Goal: Transaction & Acquisition: Purchase product/service

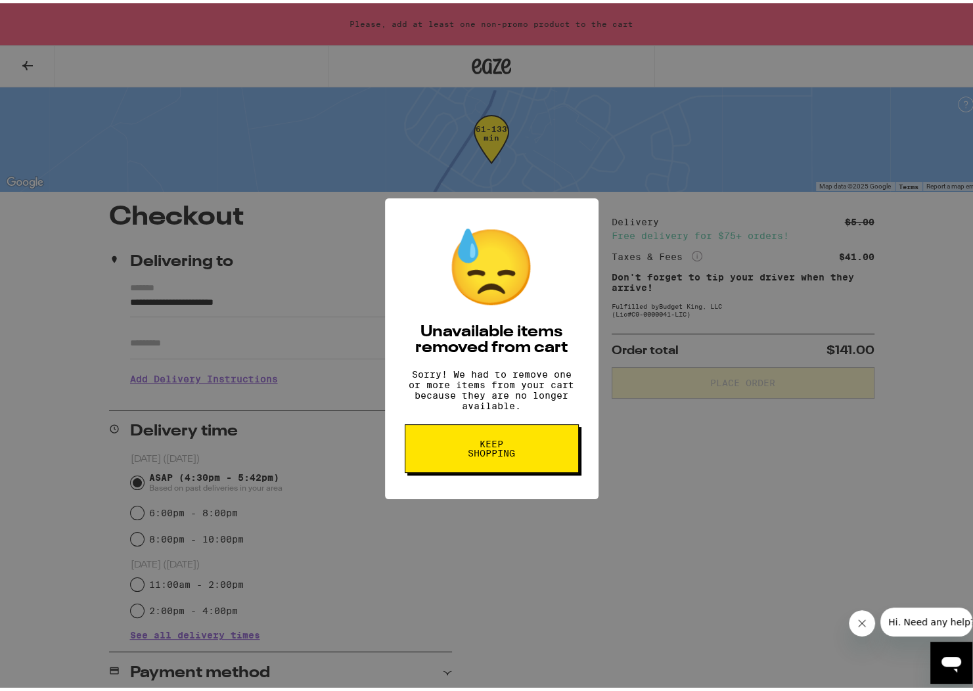
click at [491, 445] on span "Keep Shopping" at bounding box center [492, 445] width 68 height 18
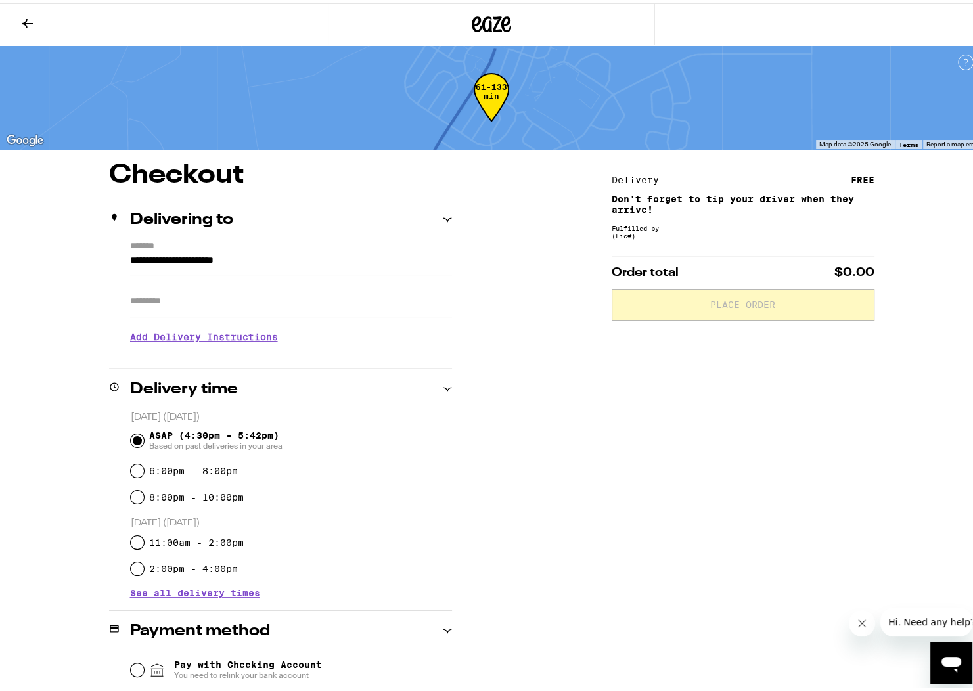
click at [26, 13] on icon at bounding box center [28, 20] width 16 height 16
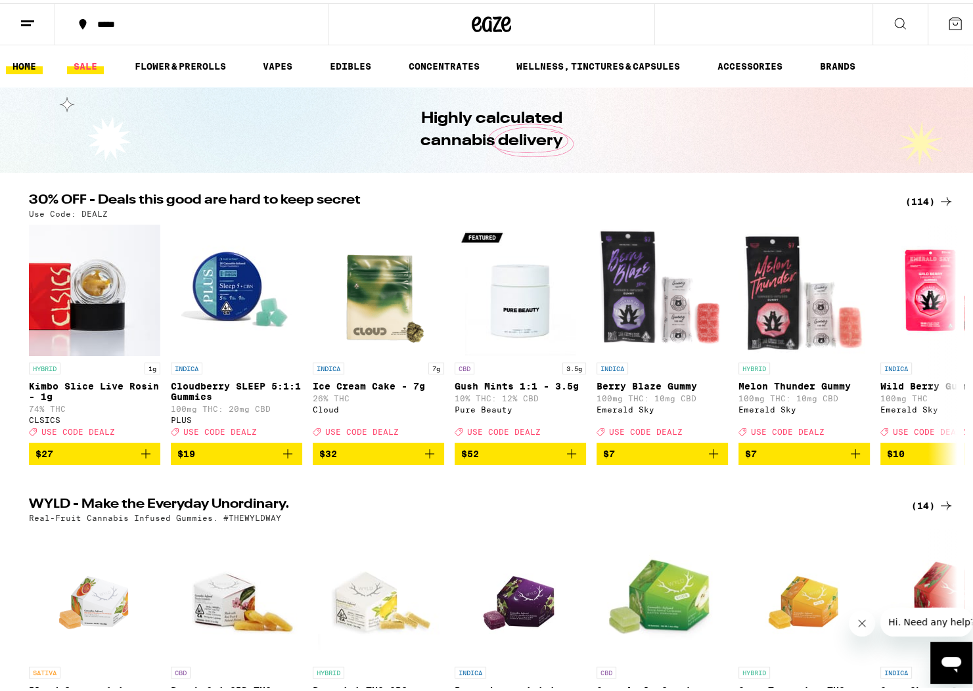
click at [97, 58] on link "SALE" at bounding box center [85, 63] width 37 height 16
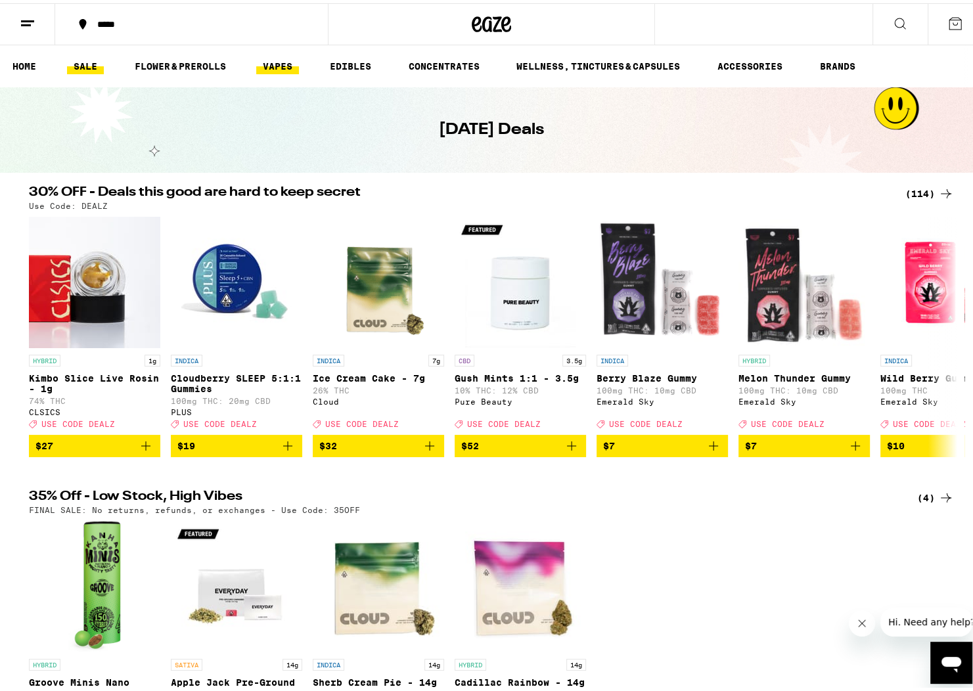
click at [265, 60] on link "VAPES" at bounding box center [277, 63] width 43 height 16
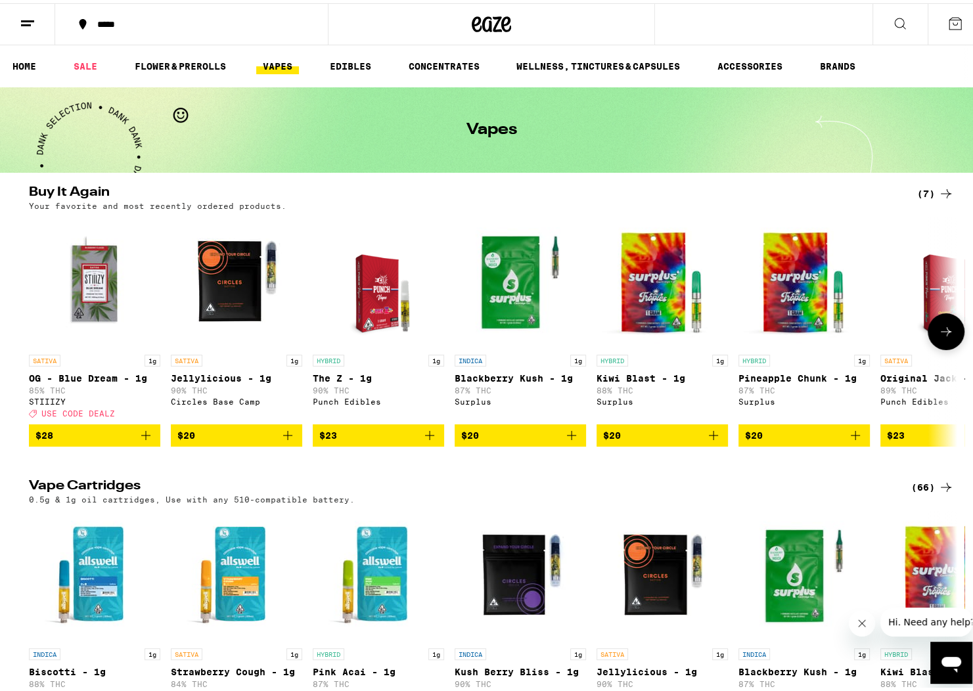
click at [286, 440] on icon "Add to bag" at bounding box center [288, 432] width 16 height 16
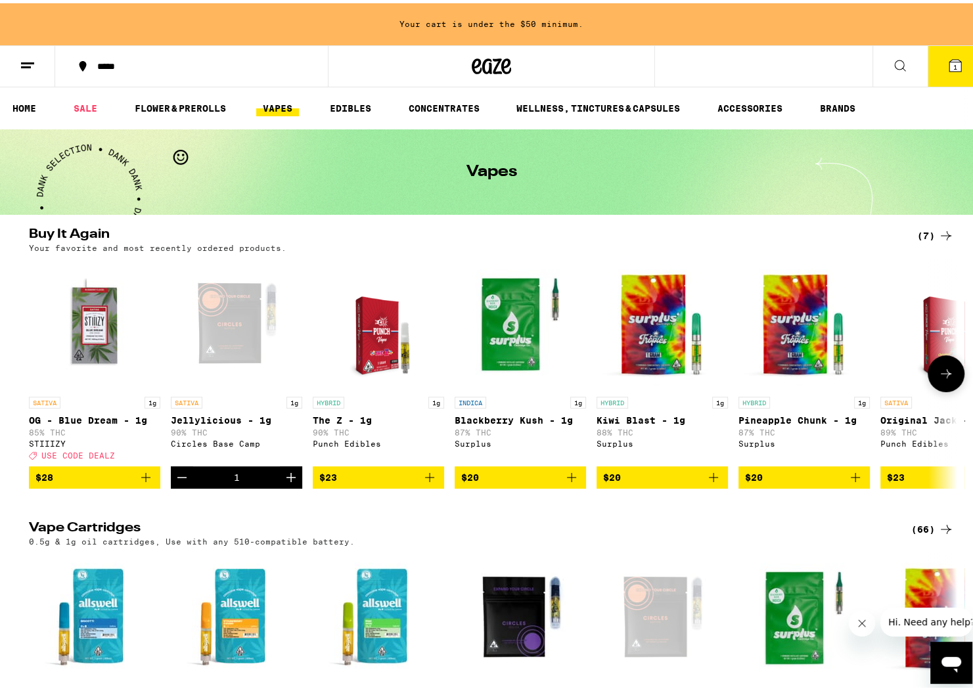
click at [284, 482] on icon "Increment" at bounding box center [291, 474] width 16 height 16
click at [177, 474] on icon "Decrement" at bounding box center [181, 474] width 9 height 0
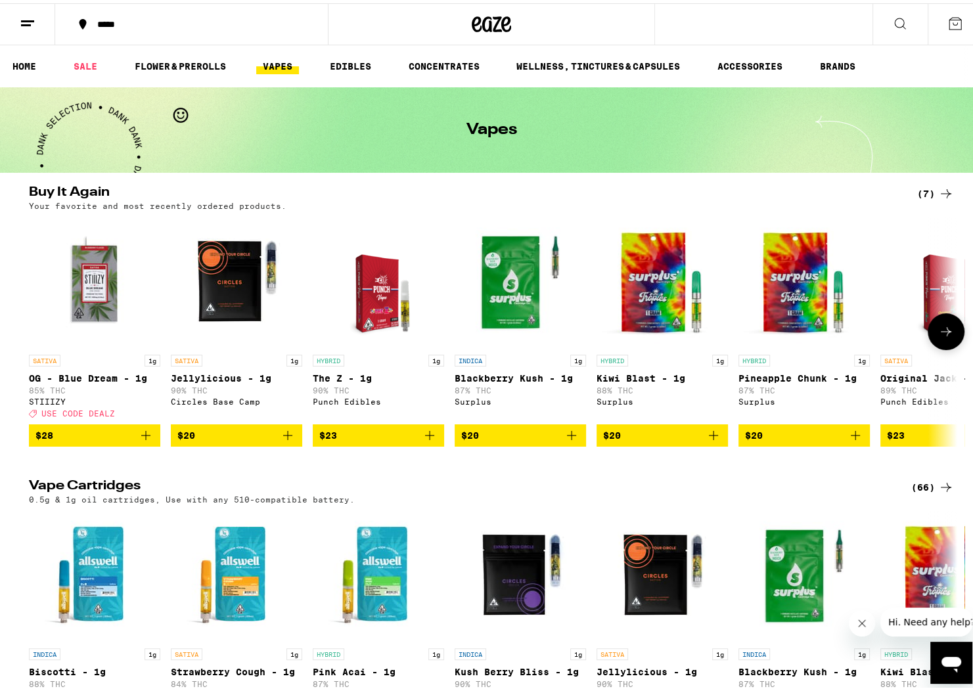
click at [142, 440] on icon "Add to bag" at bounding box center [146, 432] width 16 height 16
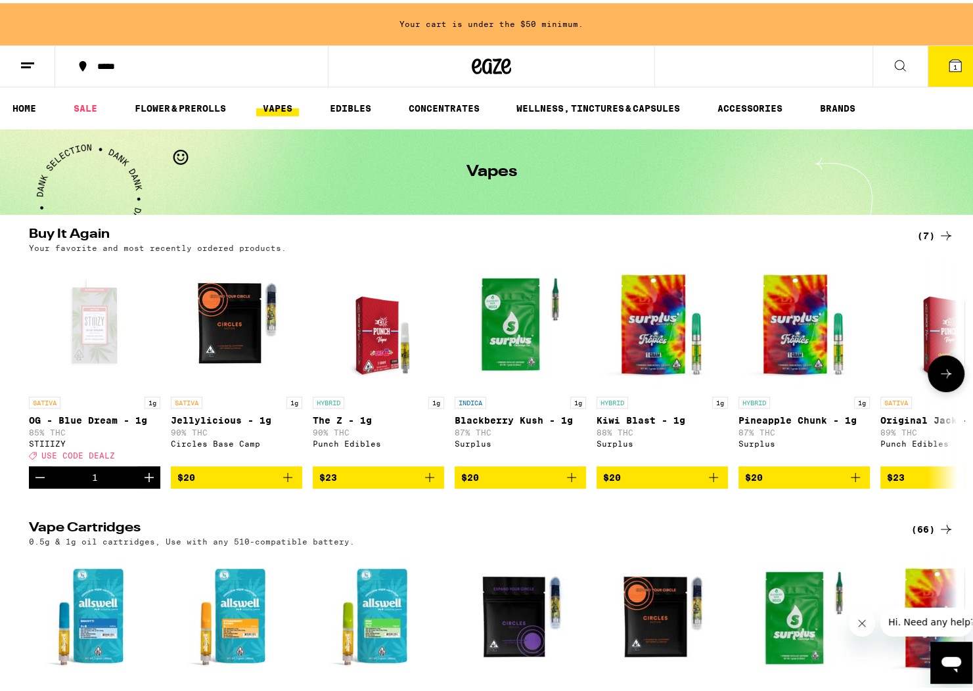
click at [143, 482] on icon "Increment" at bounding box center [149, 474] width 16 height 16
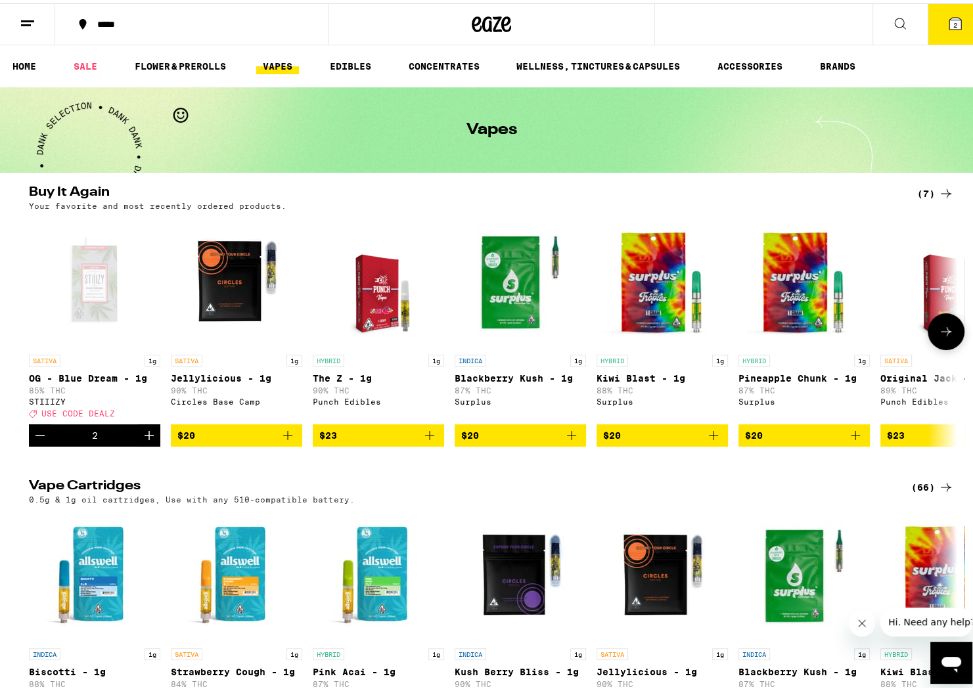
click at [145, 440] on icon "Increment" at bounding box center [149, 432] width 16 height 16
click at [950, 24] on icon at bounding box center [955, 20] width 12 height 12
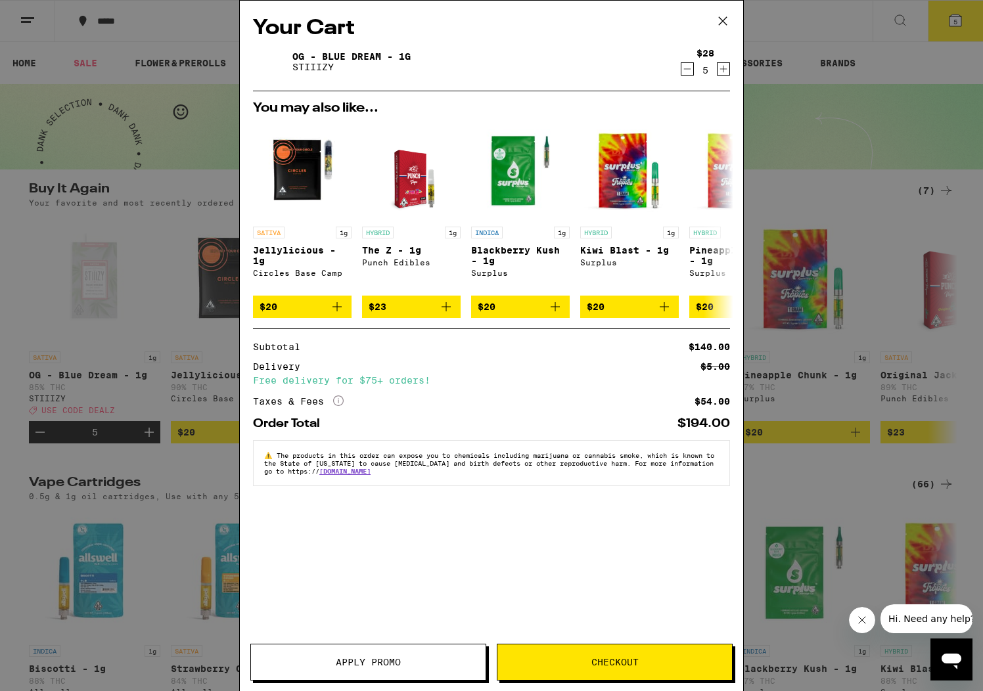
click at [358, 655] on button "Apply Promo" at bounding box center [368, 662] width 236 height 37
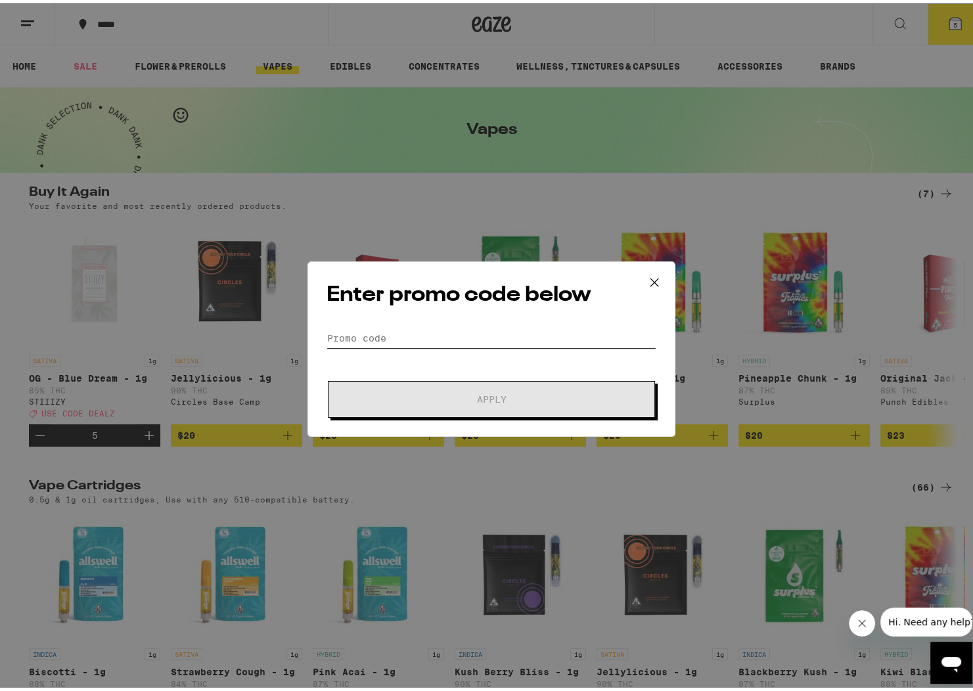
click at [365, 327] on input "Promo Code" at bounding box center [492, 335] width 330 height 20
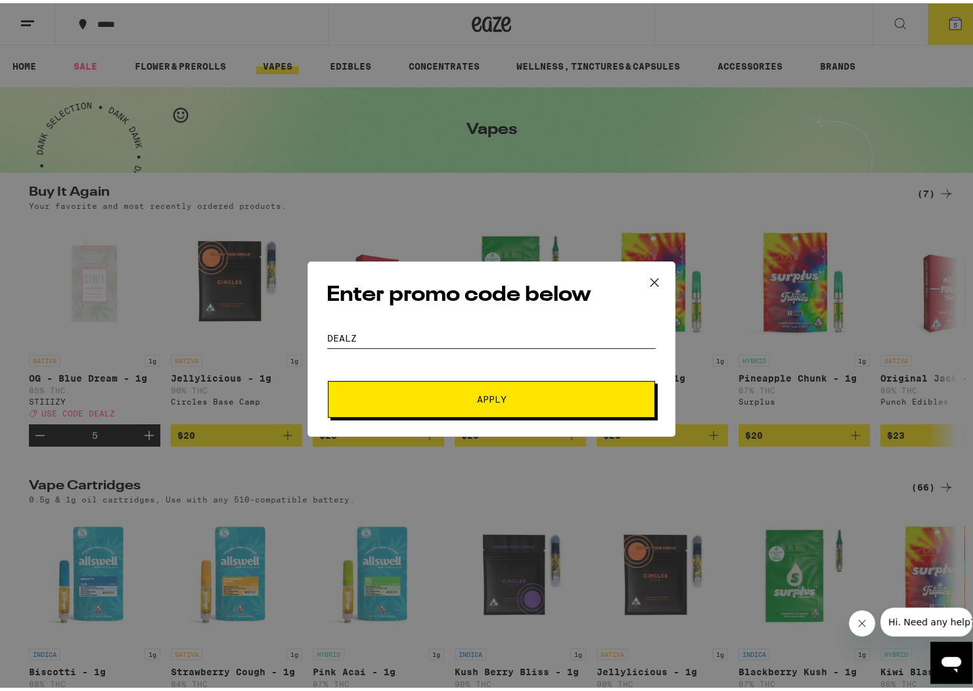
type input "DEALZ"
click at [480, 397] on span "Apply" at bounding box center [492, 396] width 30 height 9
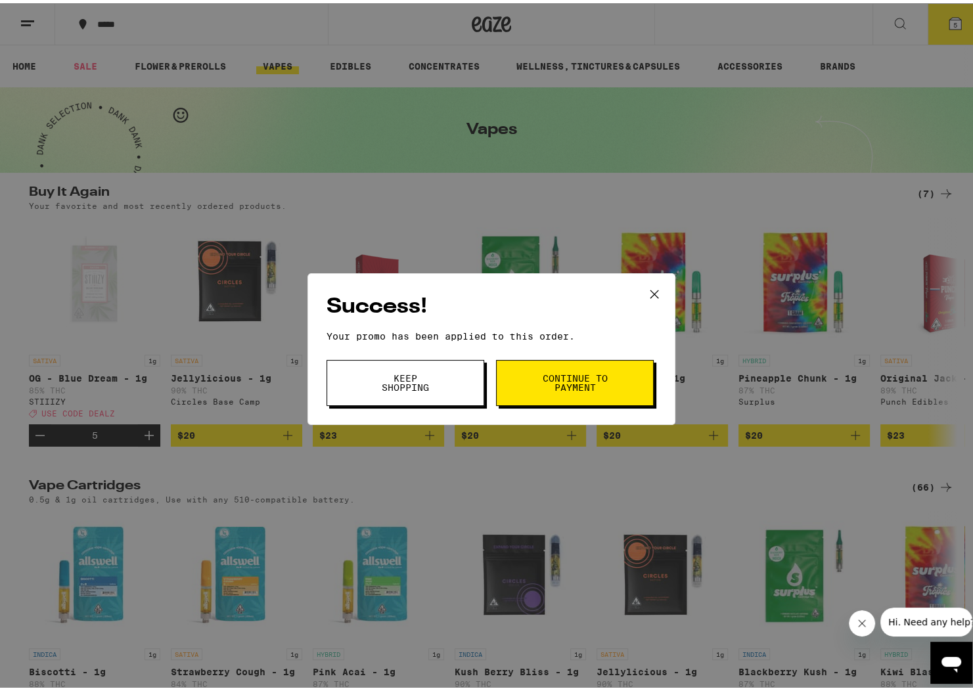
click at [558, 378] on span "Continue to payment" at bounding box center [574, 380] width 67 height 18
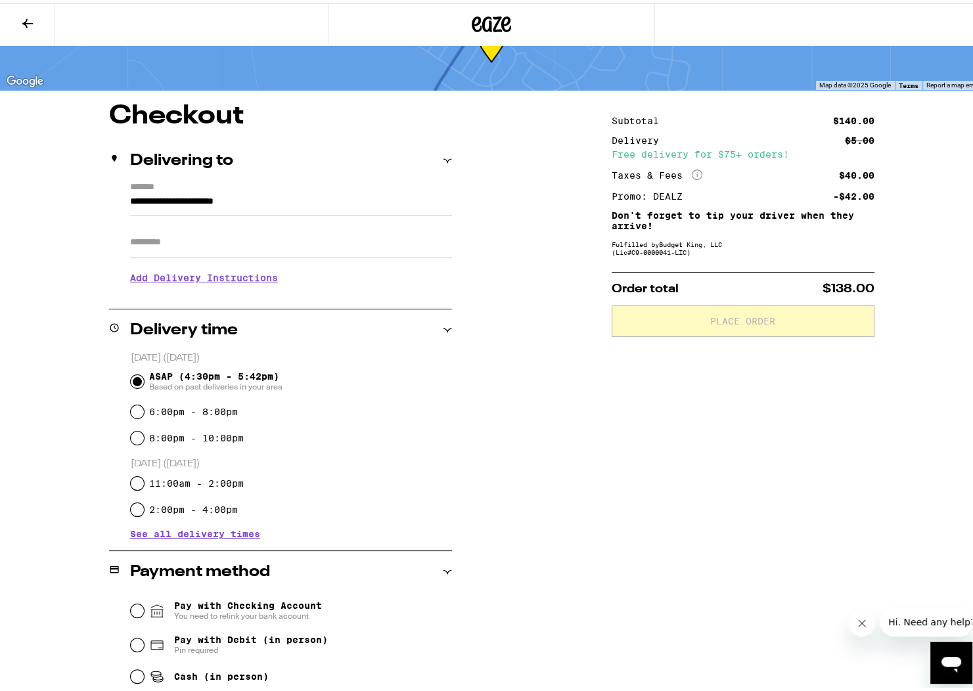
scroll to position [159, 0]
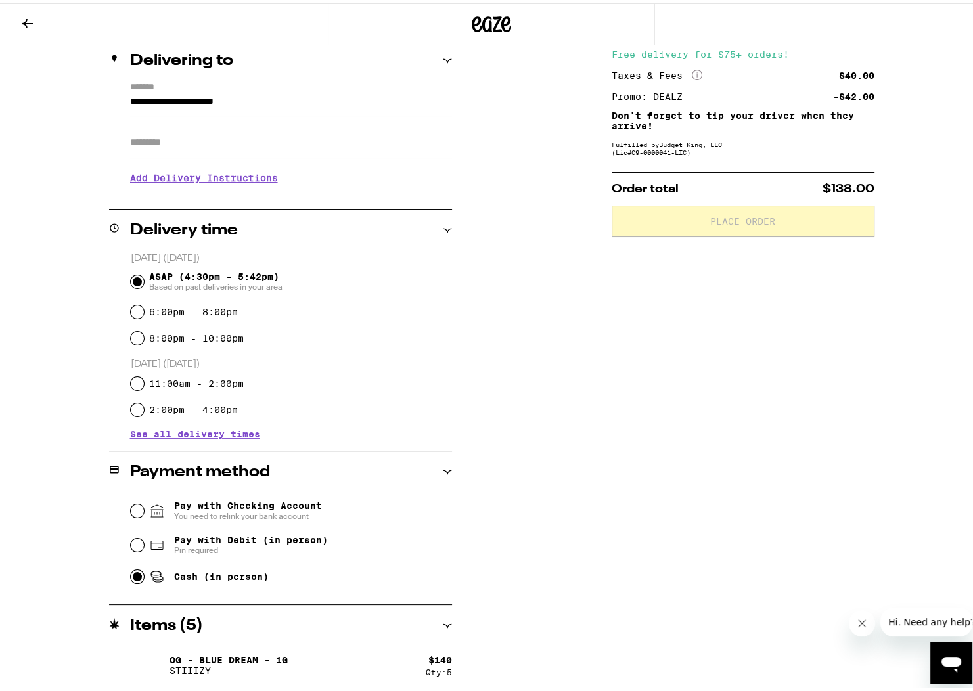
click at [131, 572] on input "Cash (in person)" at bounding box center [137, 573] width 13 height 13
radio input "true"
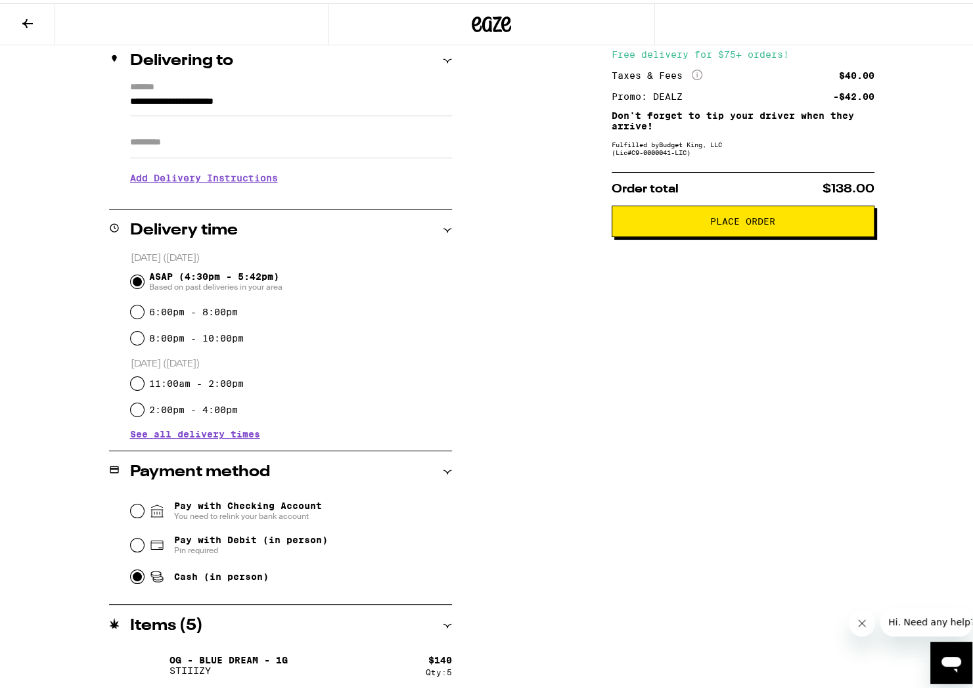
click at [727, 217] on span "Place Order" at bounding box center [742, 218] width 65 height 9
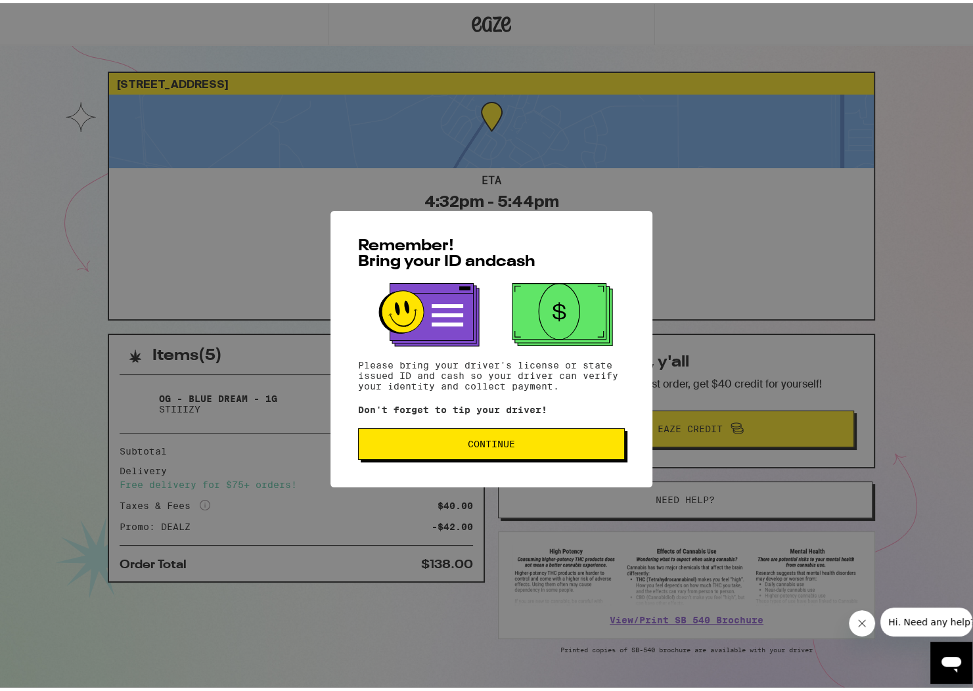
click at [526, 452] on button "Continue" at bounding box center [491, 441] width 267 height 32
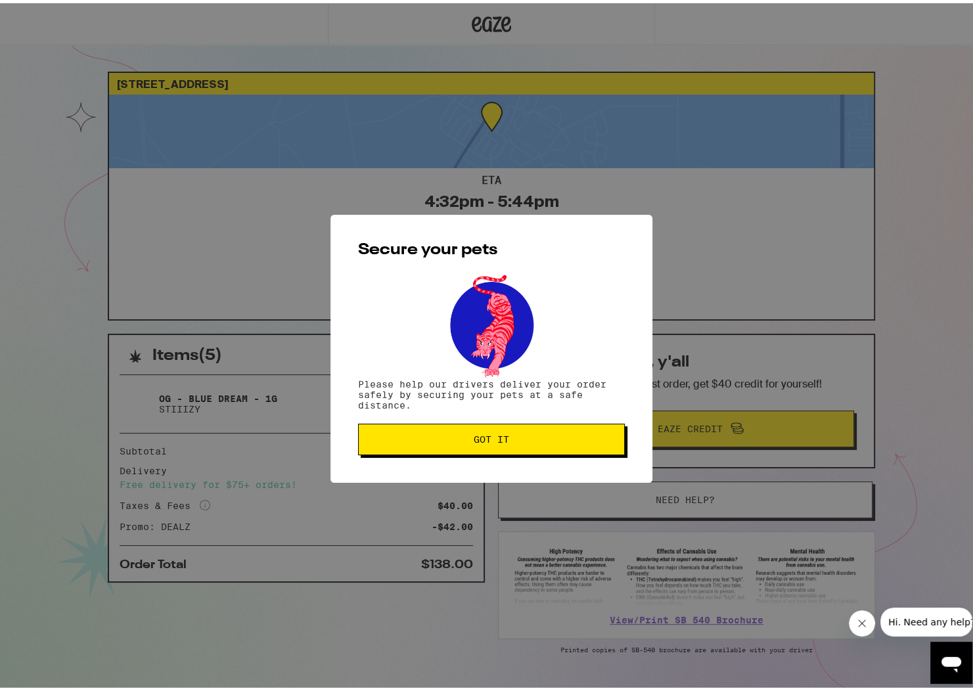
click at [528, 440] on span "Got it" at bounding box center [491, 436] width 244 height 9
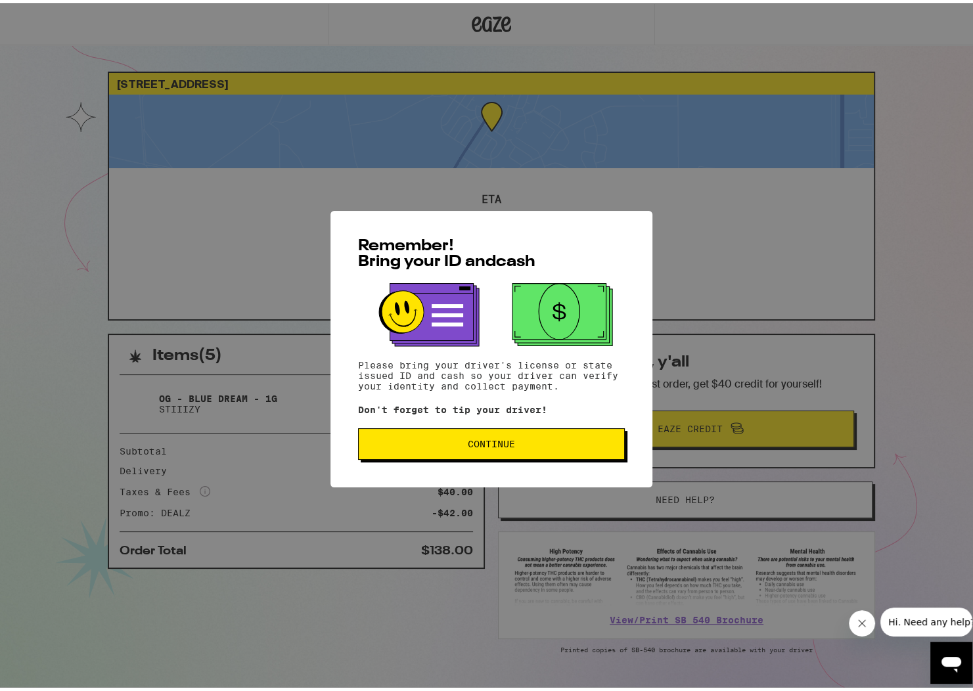
click at [448, 450] on button "Continue" at bounding box center [491, 441] width 267 height 32
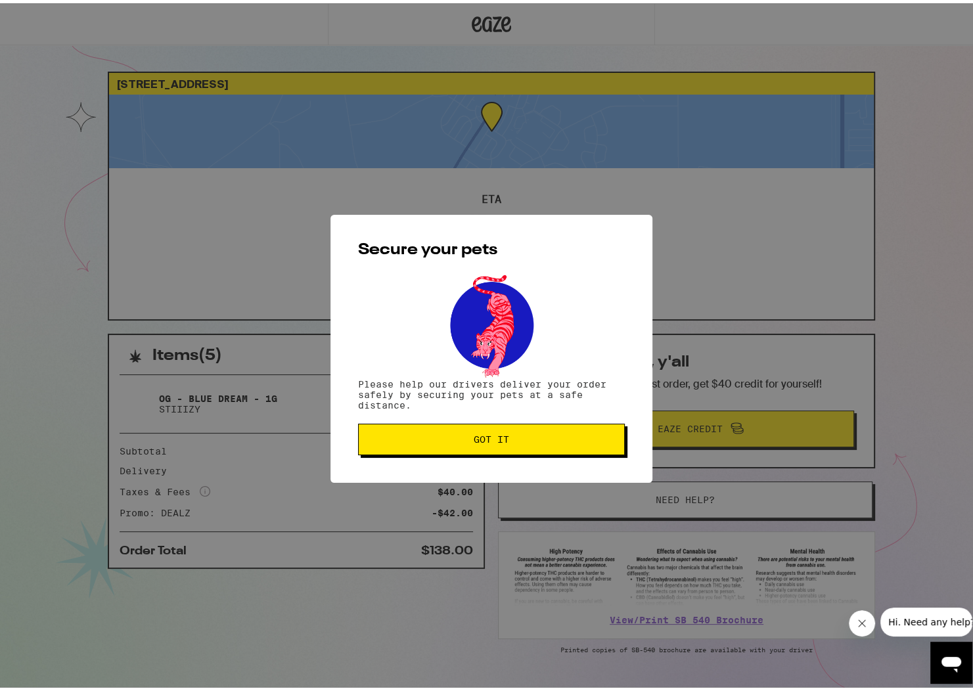
click at [448, 450] on button "Got it" at bounding box center [491, 436] width 267 height 32
